Goal: Task Accomplishment & Management: Use online tool/utility

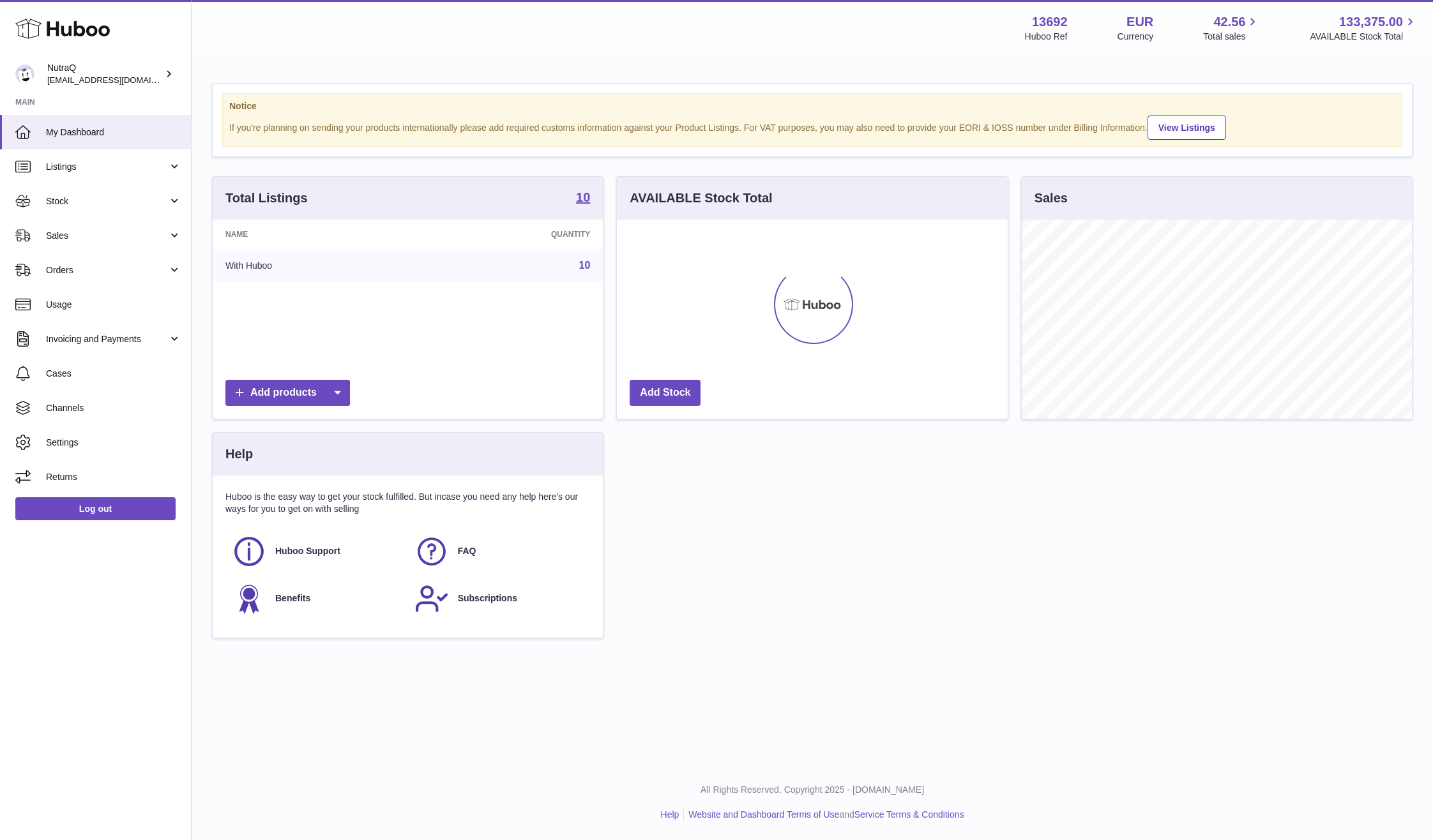
scroll to position [638178, 638206]
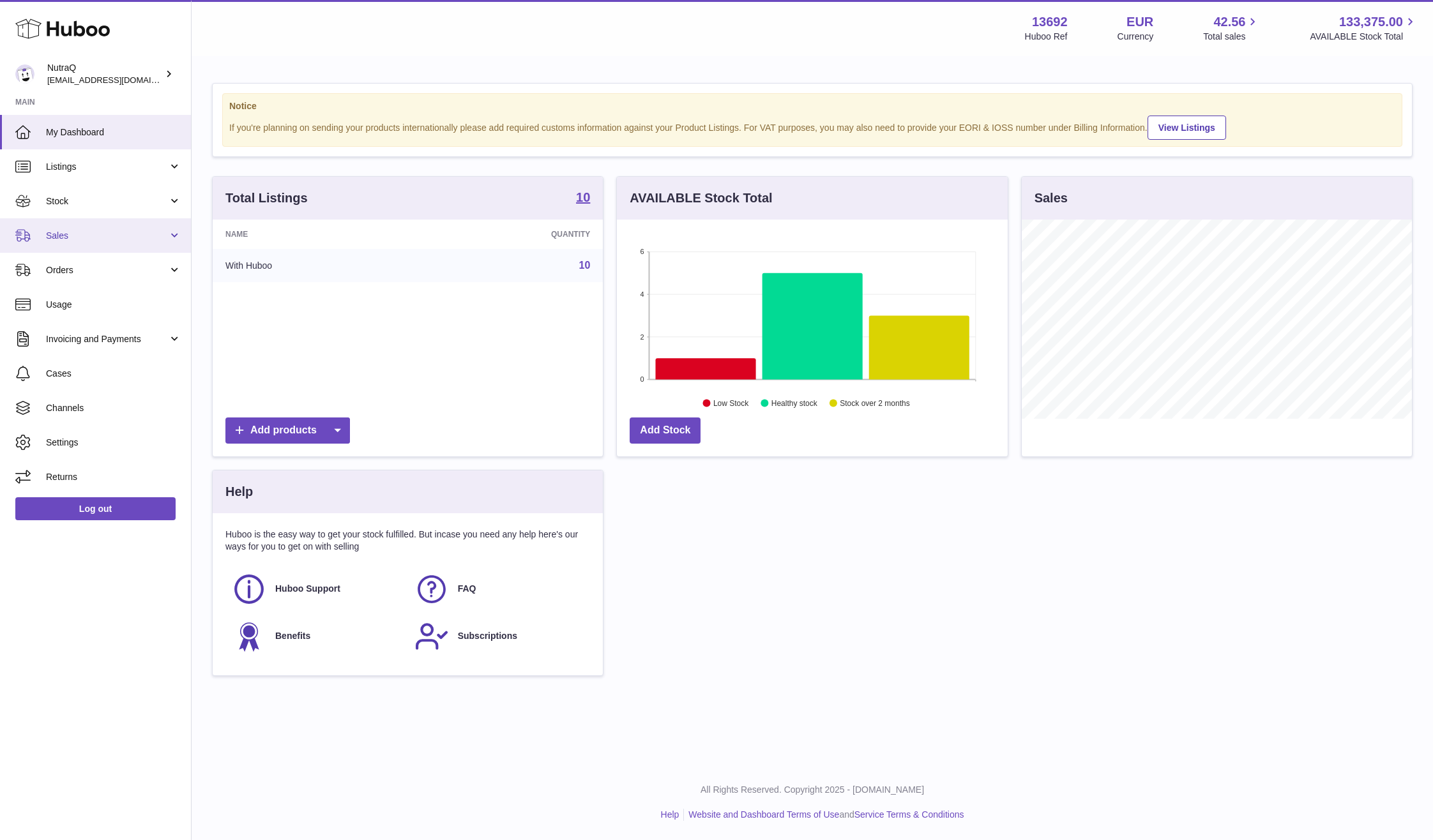
click at [95, 227] on link "Sales" at bounding box center [95, 235] width 191 height 34
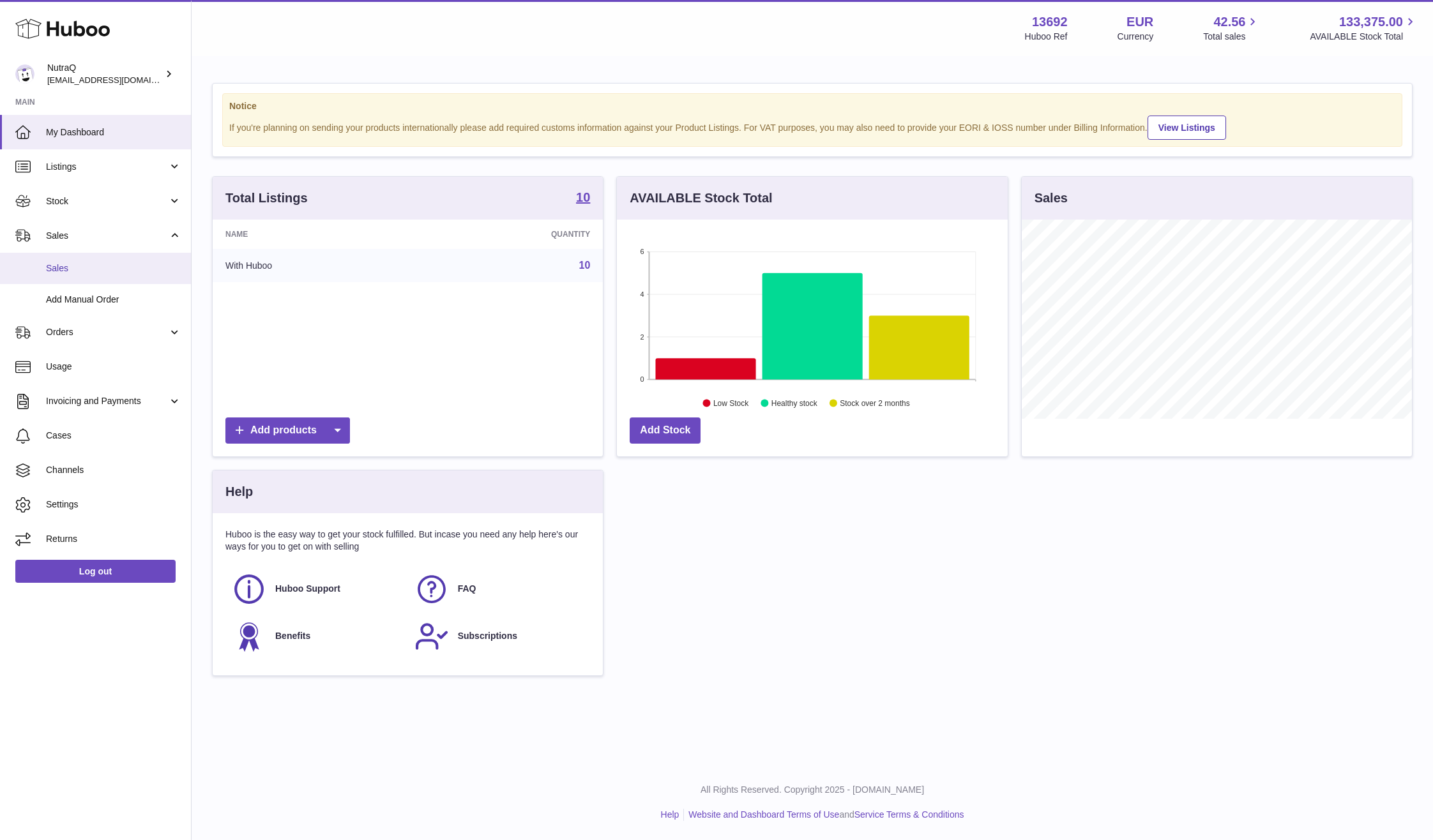
click at [130, 266] on span "Sales" at bounding box center [113, 268] width 135 height 12
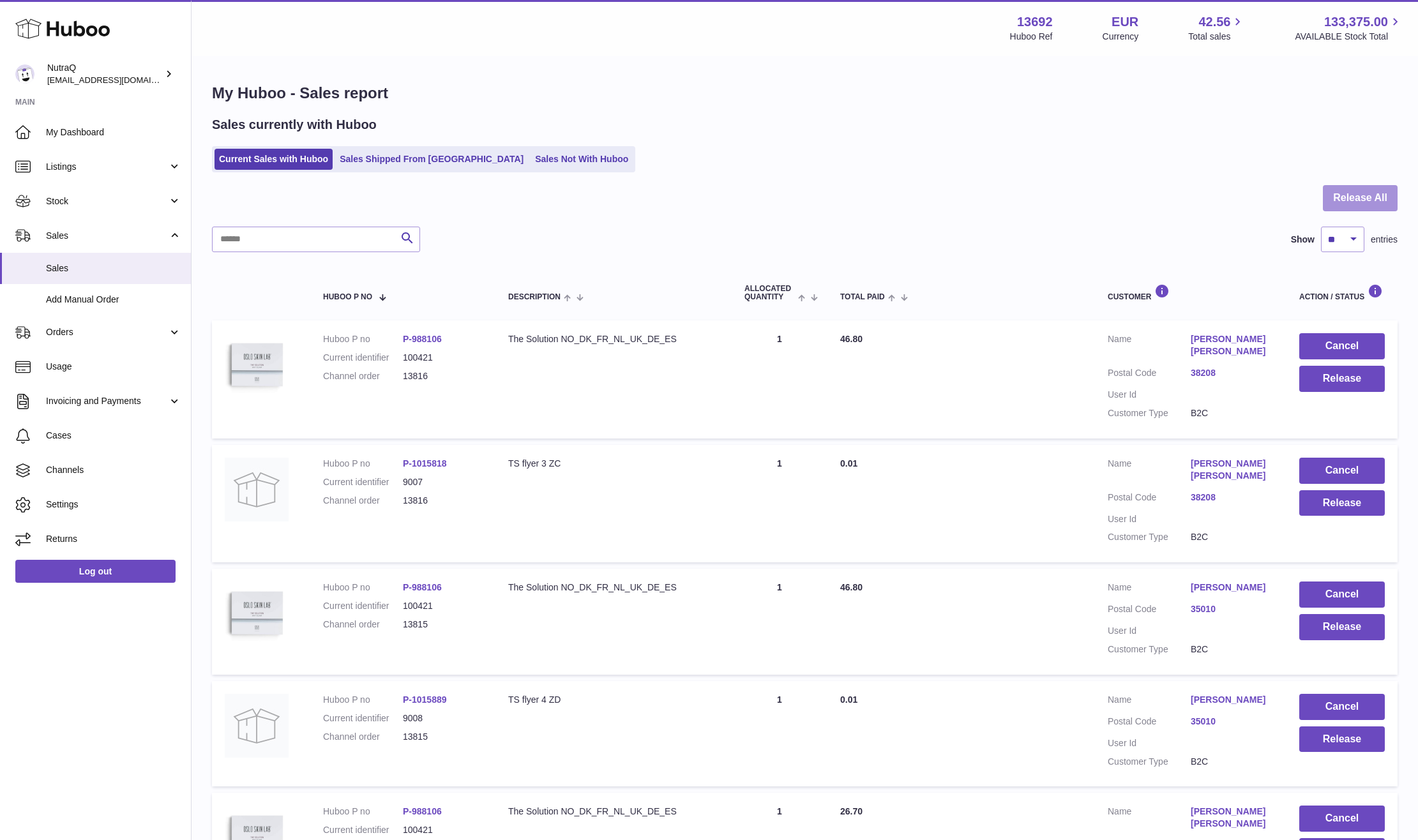
click at [1342, 208] on button "Release All" at bounding box center [1360, 198] width 75 height 26
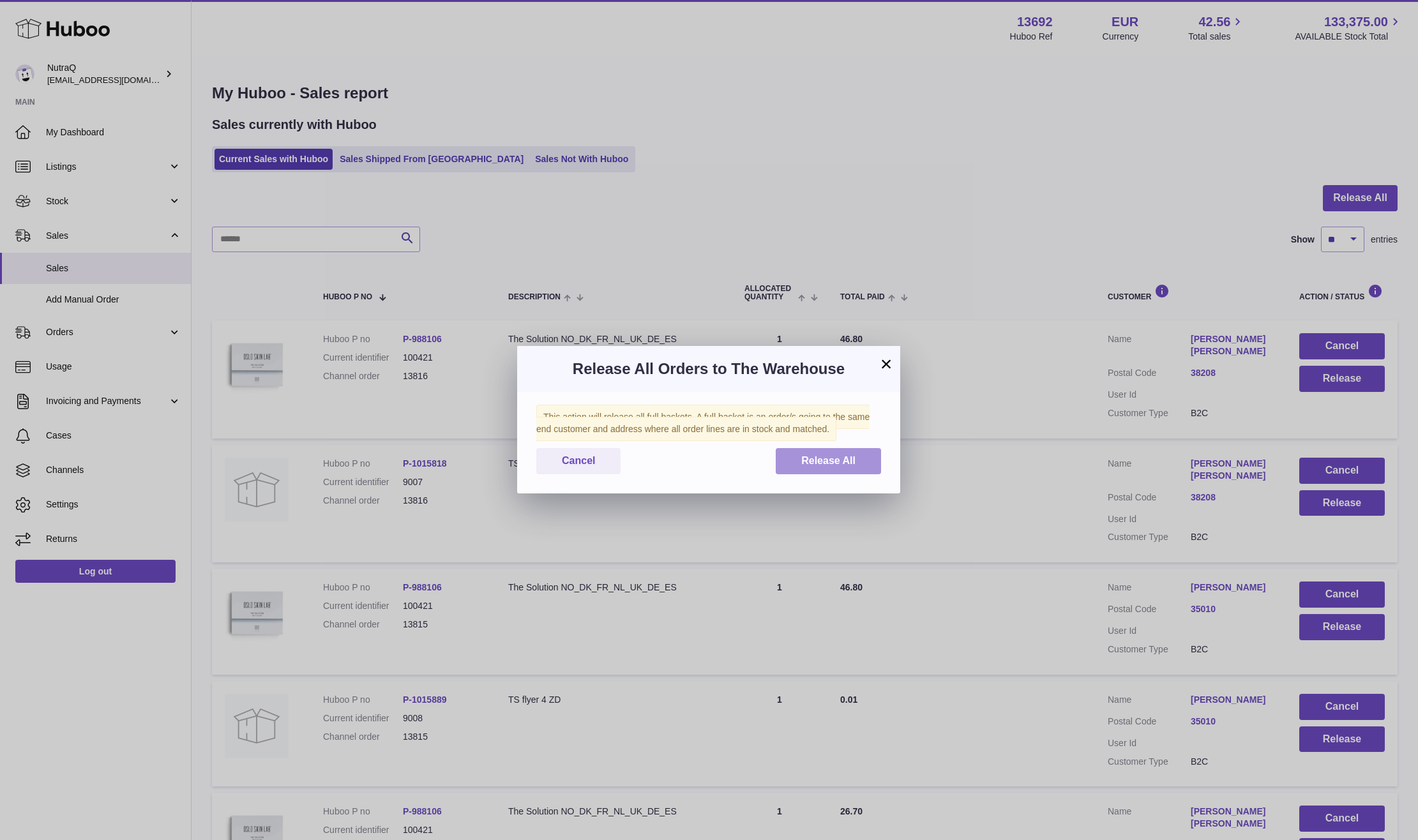
click at [821, 462] on span "Release All" at bounding box center [829, 460] width 54 height 11
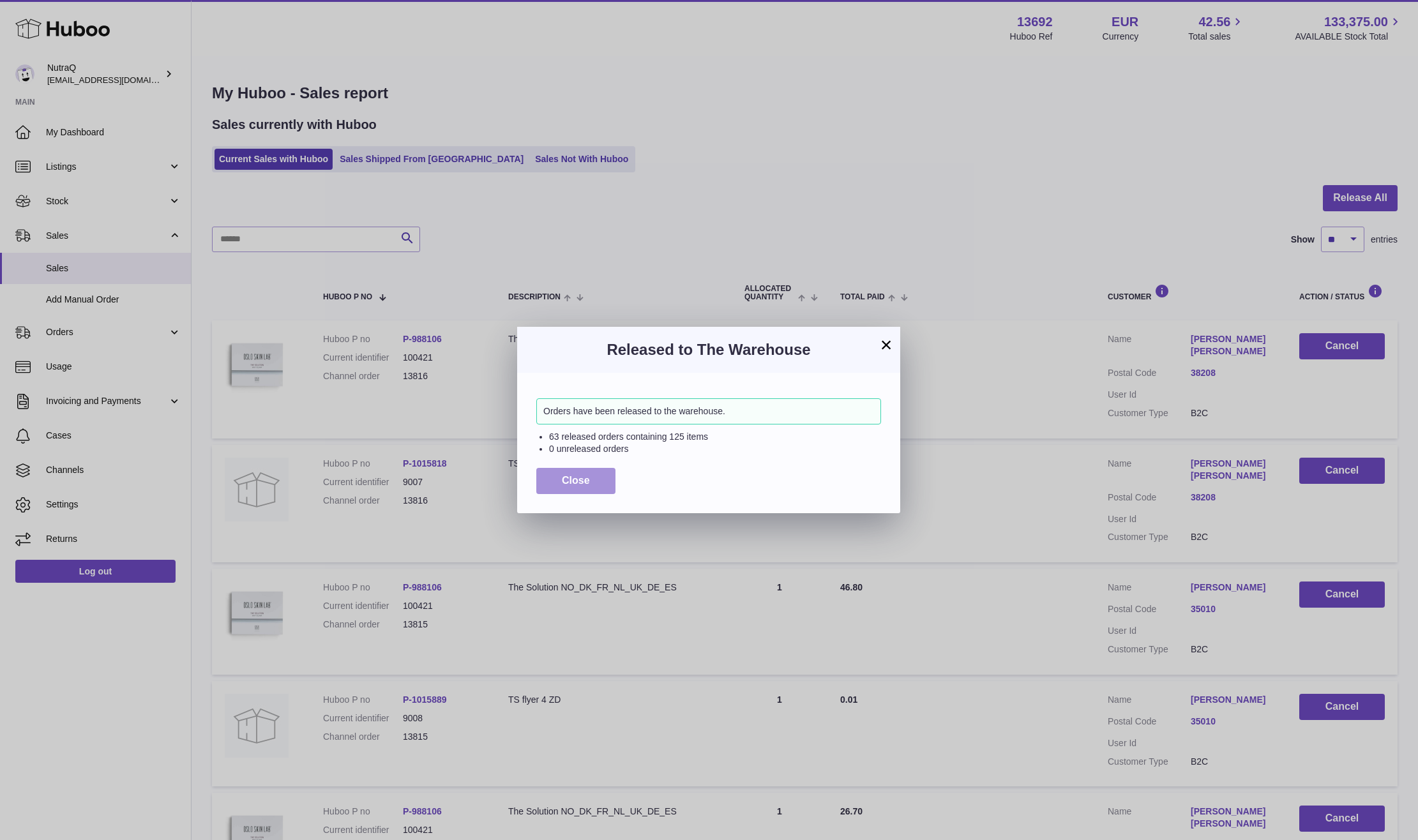
click at [607, 480] on button "Close" at bounding box center [575, 481] width 80 height 26
